Goal: Transaction & Acquisition: Download file/media

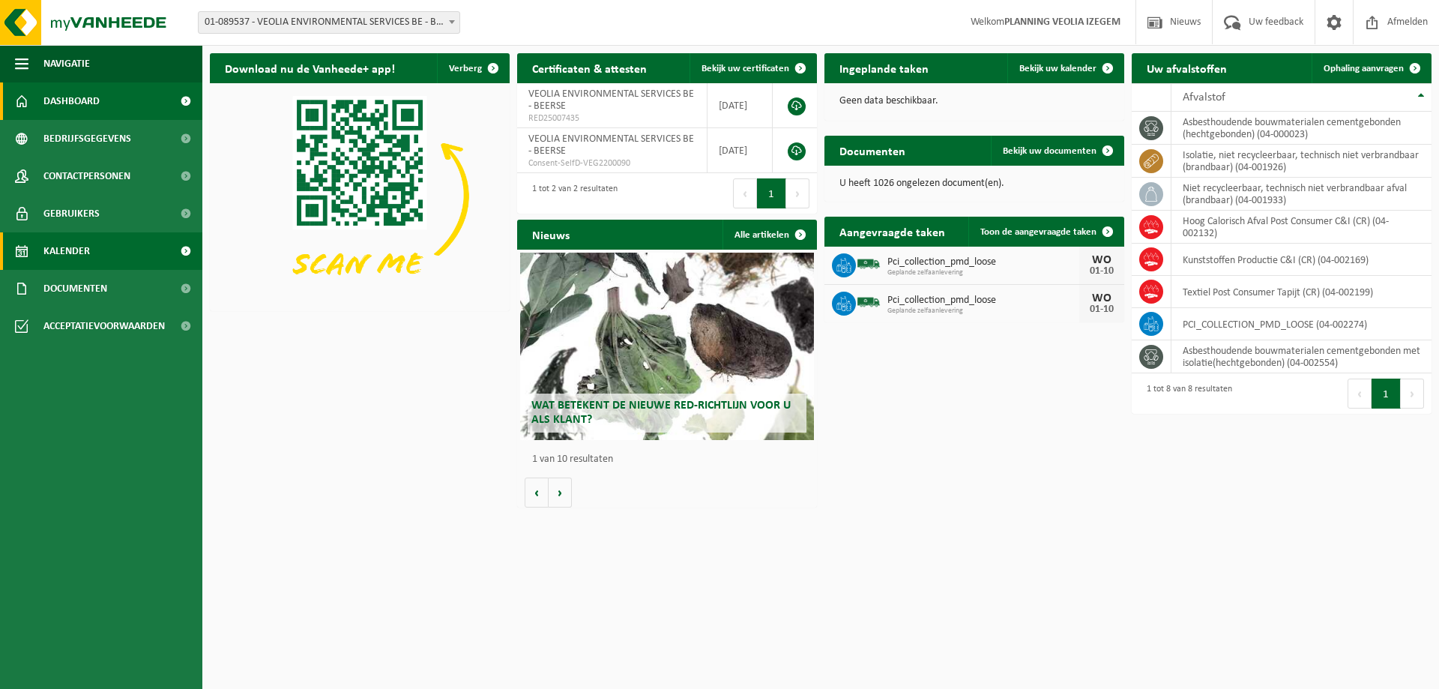
click at [58, 244] on span "Kalender" at bounding box center [66, 250] width 46 height 37
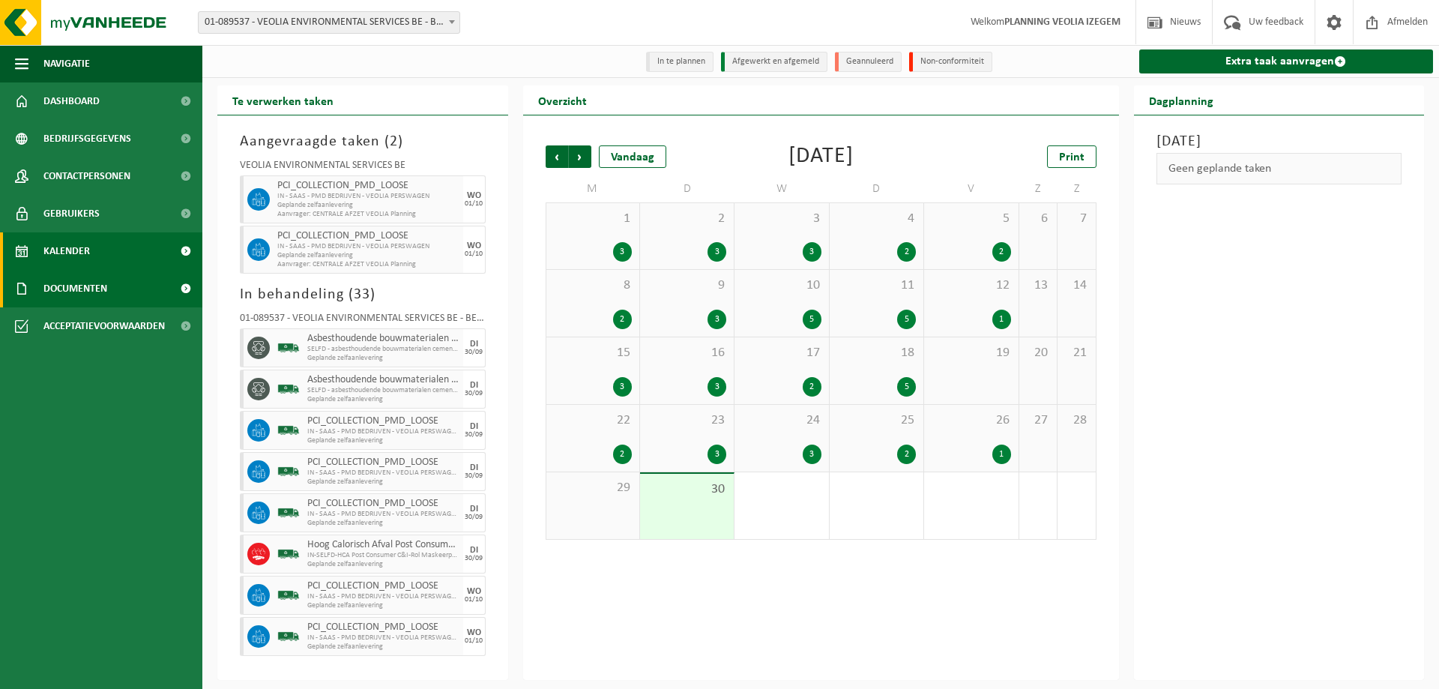
click at [82, 294] on span "Documenten" at bounding box center [75, 288] width 64 height 37
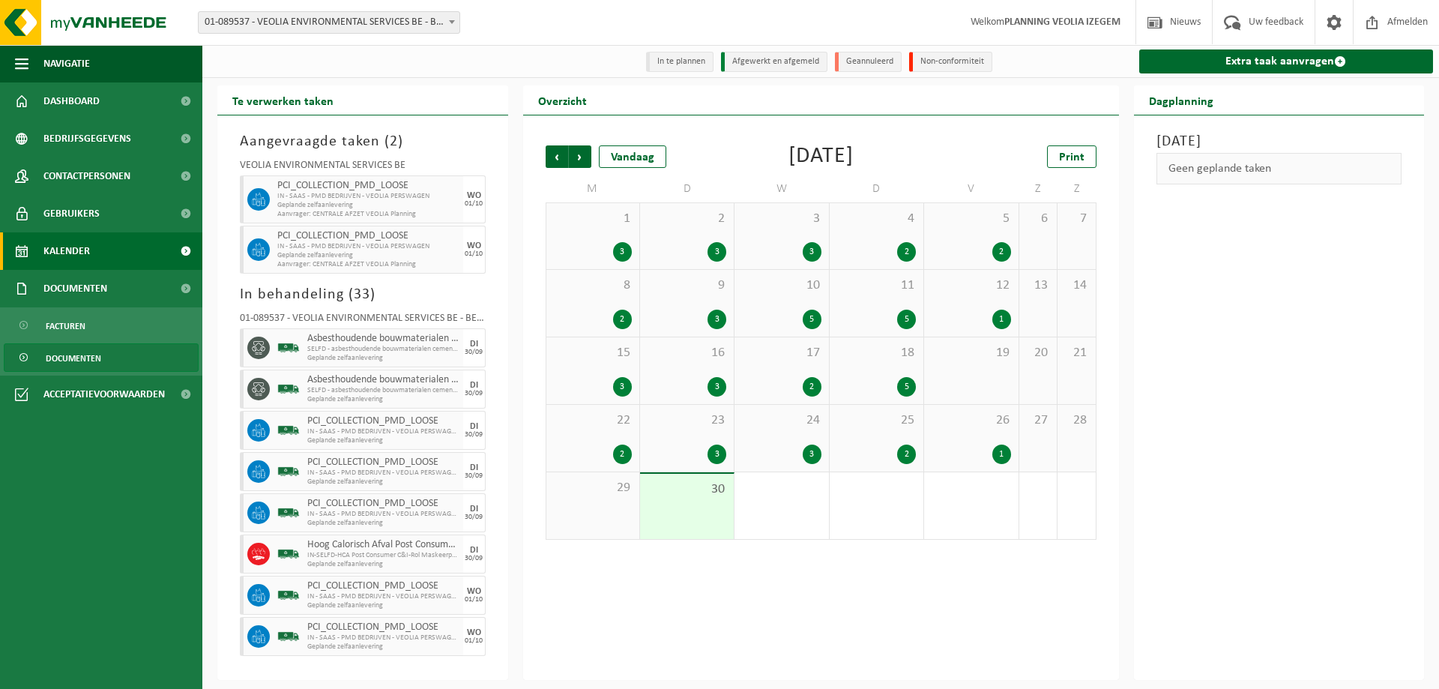
click at [64, 361] on span "Documenten" at bounding box center [73, 358] width 55 height 28
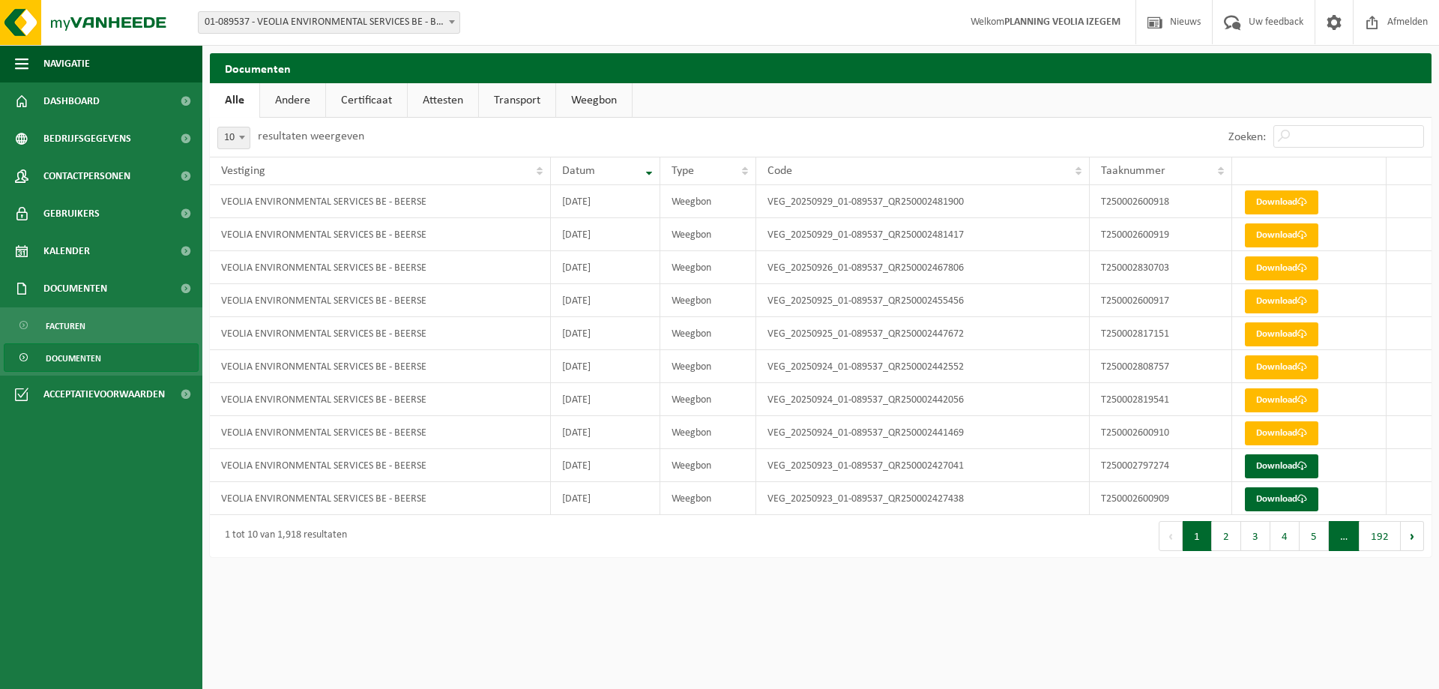
click at [1345, 534] on span "…" at bounding box center [1344, 536] width 31 height 30
click at [1375, 540] on button "192" at bounding box center [1379, 536] width 41 height 30
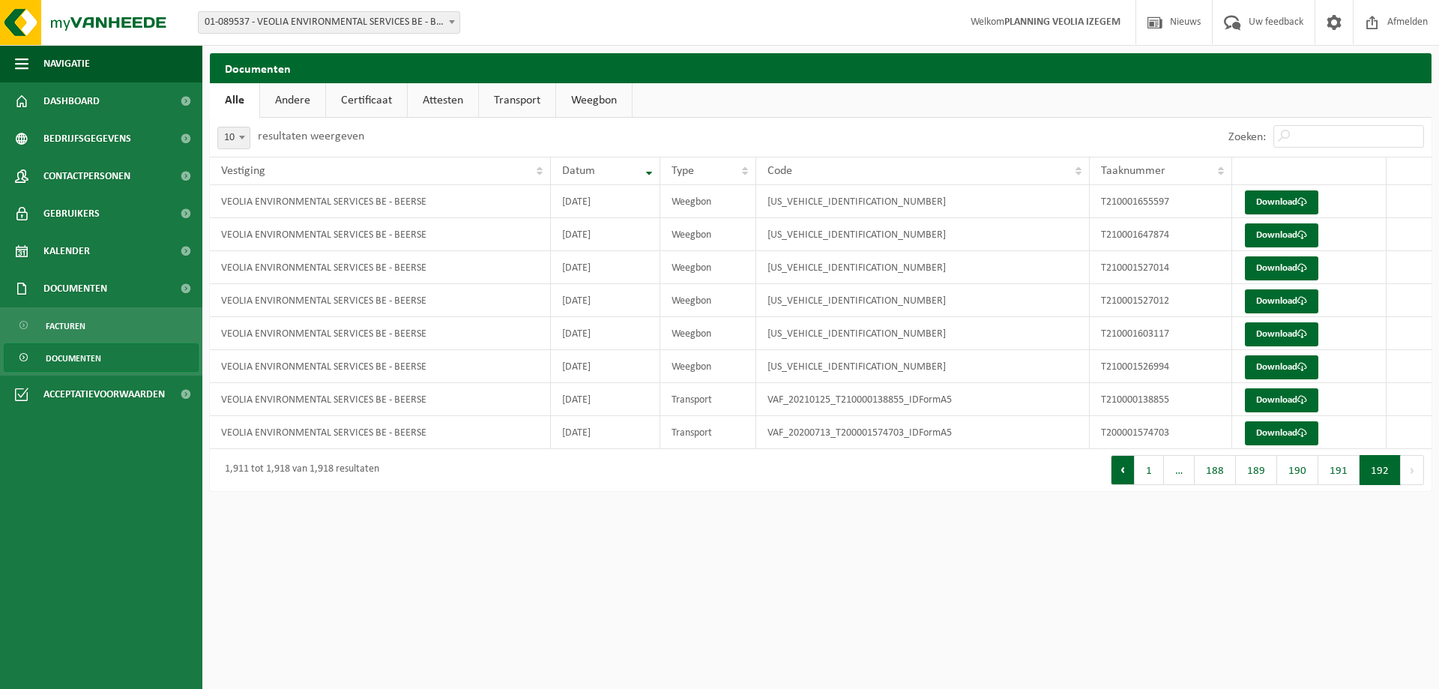
click at [1128, 474] on button "Vorige" at bounding box center [1123, 470] width 24 height 30
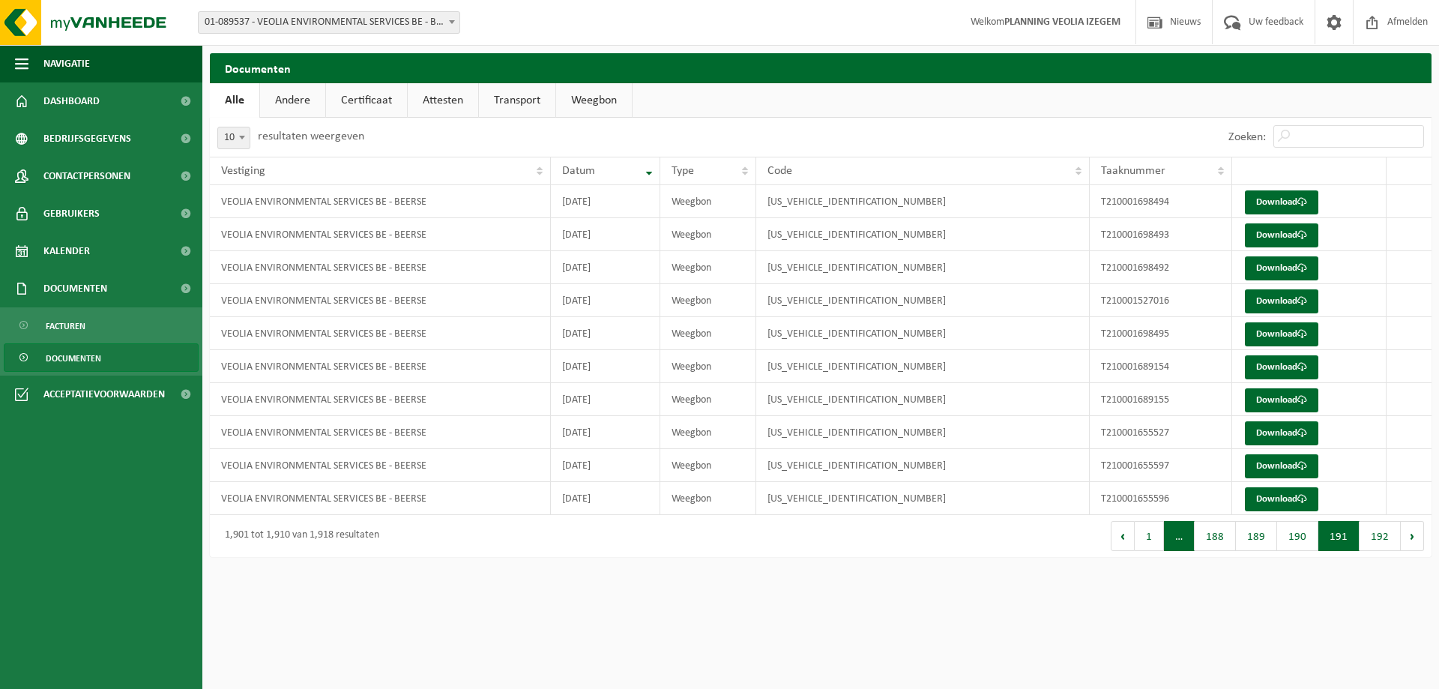
click at [1182, 540] on span "…" at bounding box center [1179, 536] width 31 height 30
click at [1160, 541] on button "1" at bounding box center [1149, 536] width 29 height 30
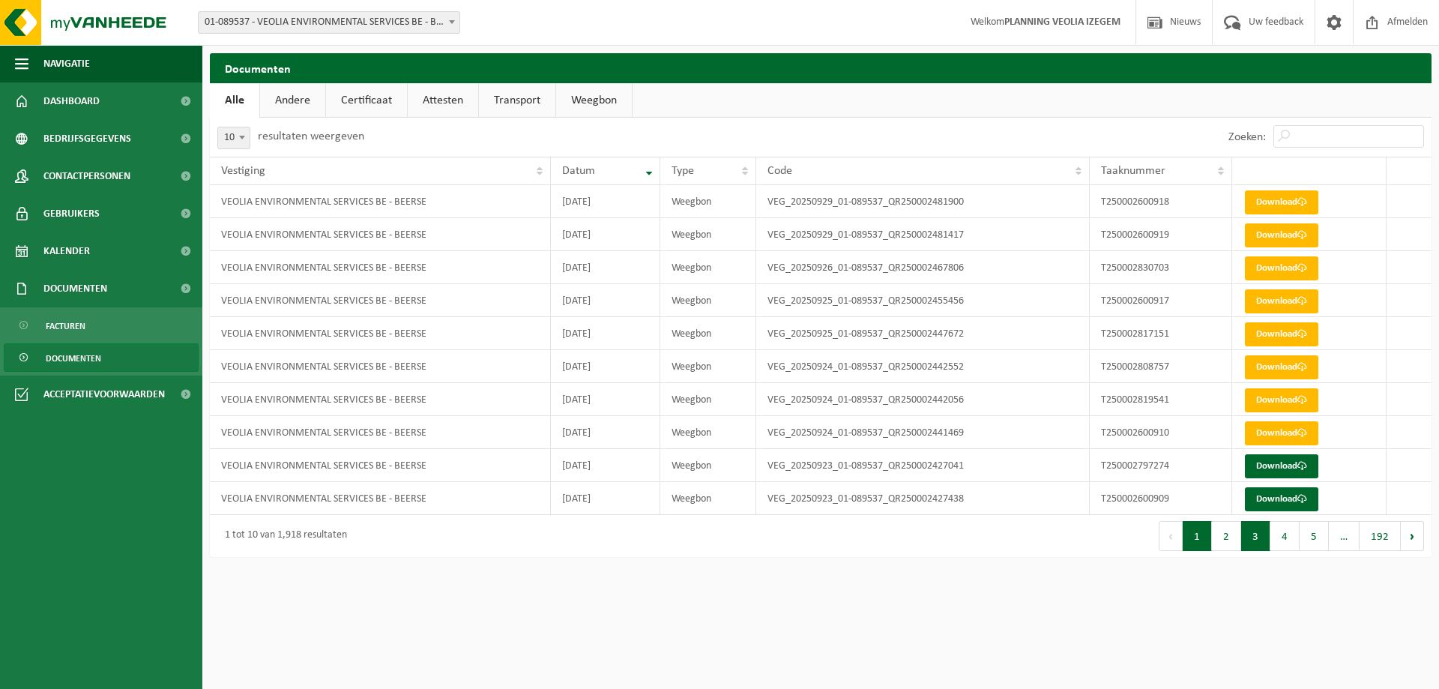
click at [1267, 540] on button "3" at bounding box center [1255, 536] width 29 height 30
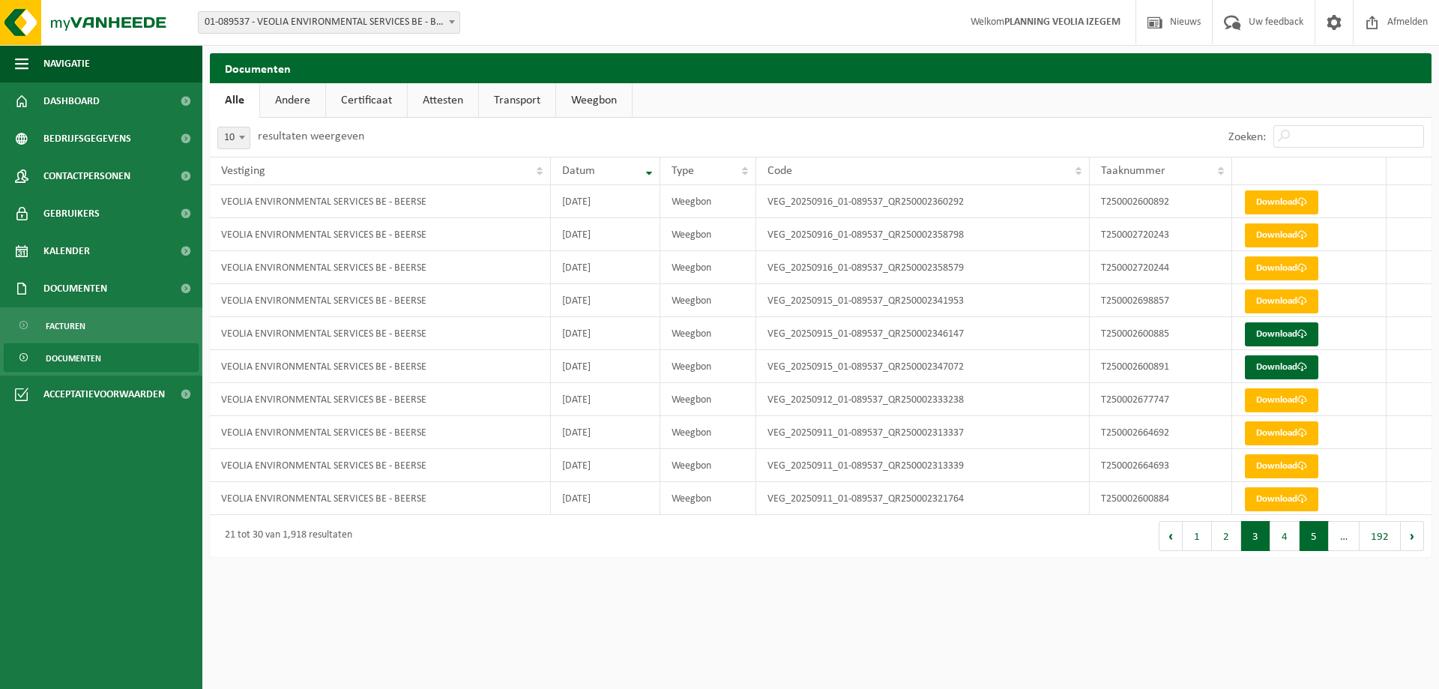
click at [1315, 540] on button "5" at bounding box center [1313, 536] width 29 height 30
click at [1315, 540] on button "6" at bounding box center [1313, 536] width 29 height 30
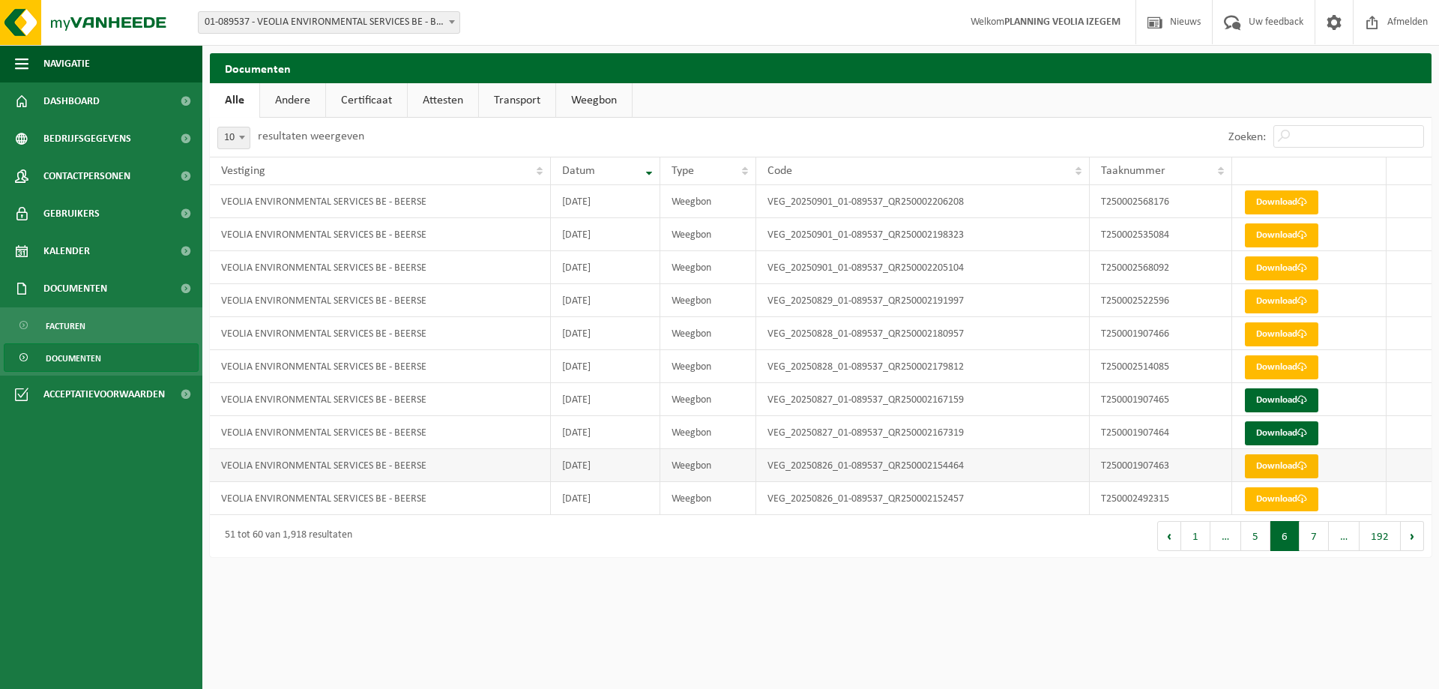
click at [1278, 468] on link "Download" at bounding box center [1281, 466] width 73 height 24
click at [1280, 496] on link "Download" at bounding box center [1281, 499] width 73 height 24
